Goal: Transaction & Acquisition: Book appointment/travel/reservation

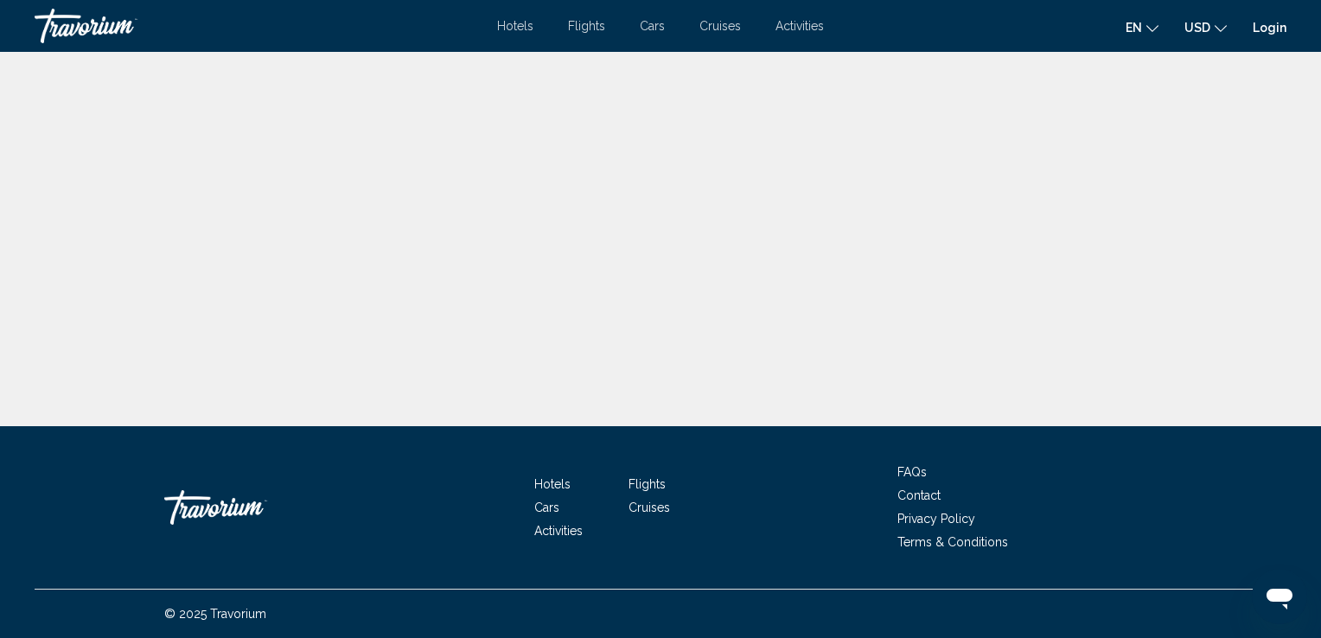
click at [1272, 29] on link "Login" at bounding box center [1270, 28] width 34 height 14
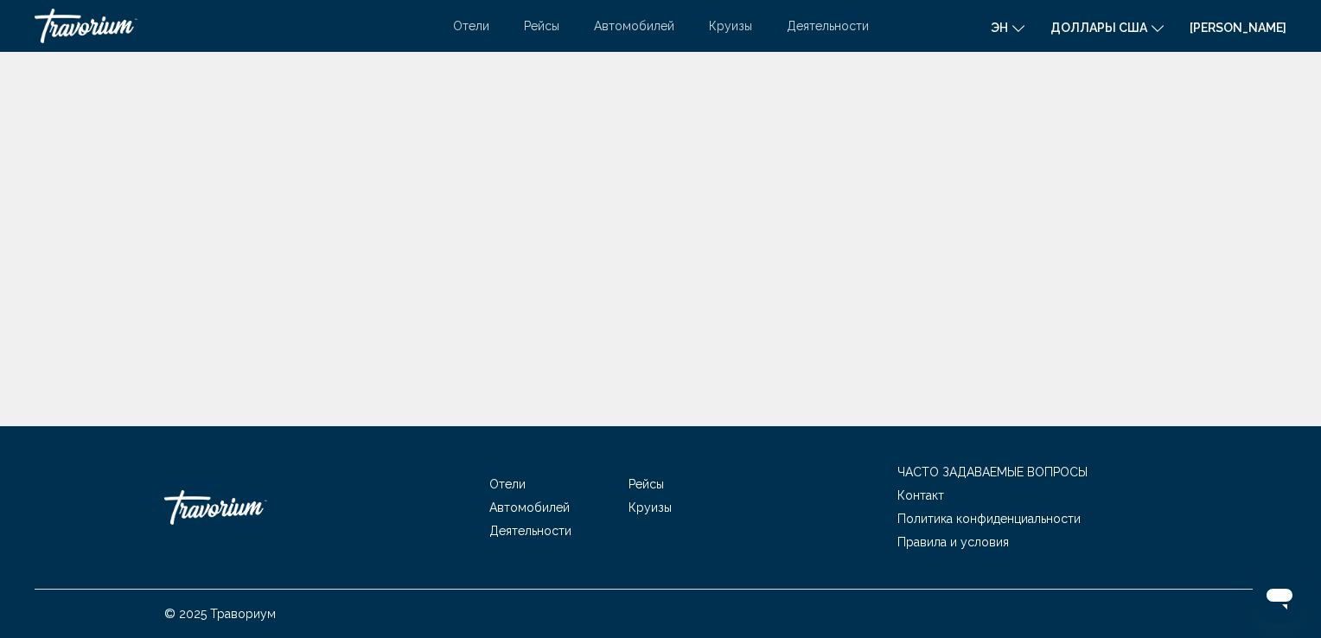
click at [1273, 27] on link "Логин" at bounding box center [1238, 28] width 97 height 14
click at [474, 27] on span "Отели" at bounding box center [471, 26] width 36 height 14
